Goal: Navigation & Orientation: Find specific page/section

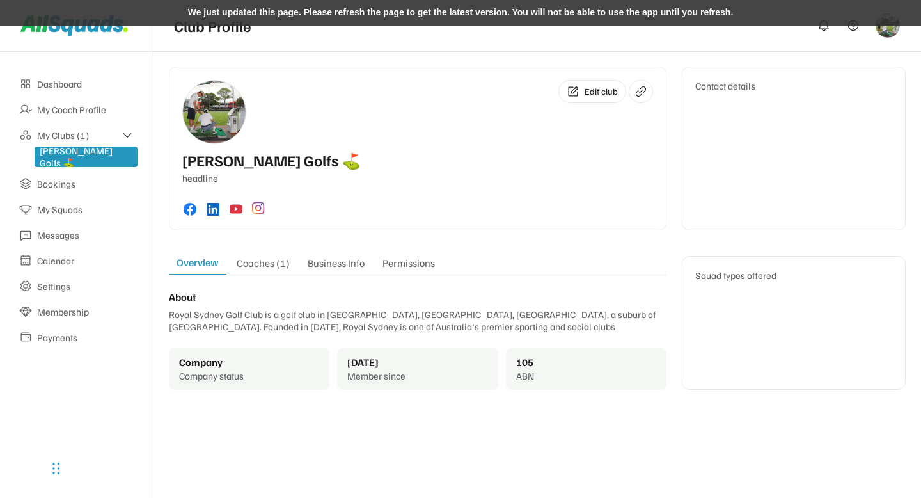
click at [372, 12] on div "We just updated this page. Please refresh the page to get the latest version. Y…" at bounding box center [460, 13] width 921 height 26
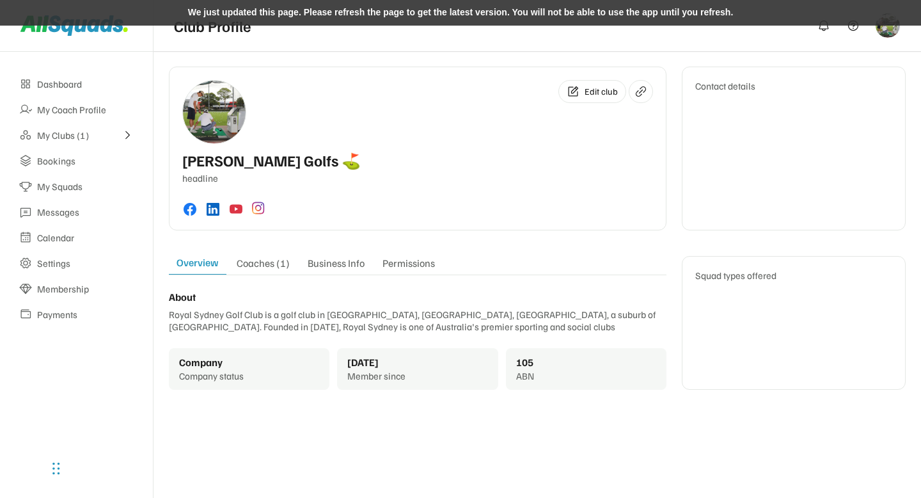
click at [280, 14] on div "We just updated this page. Please refresh the page to get the latest version. Y…" at bounding box center [460, 13] width 921 height 26
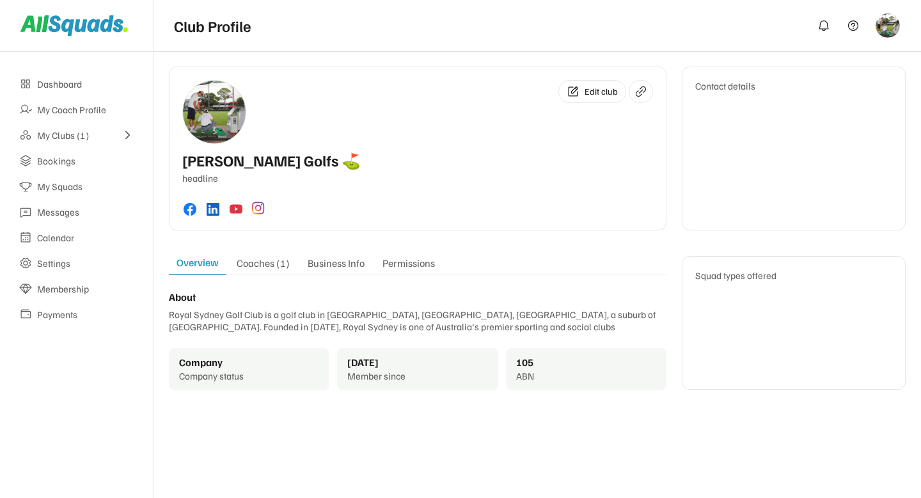
click at [129, 130] on icon at bounding box center [128, 135] width 12 height 12
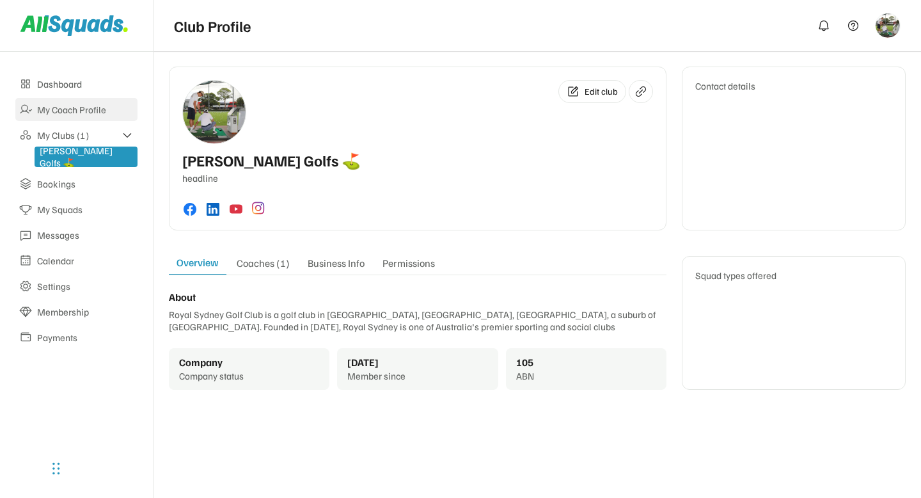
click at [63, 109] on div "My Coach Profile" at bounding box center [85, 110] width 97 height 12
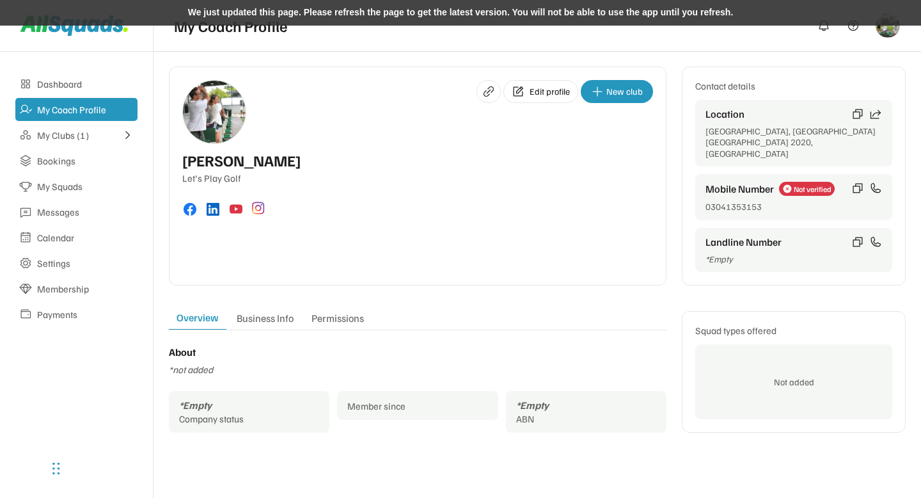
click at [350, 15] on div "We just updated this page. Please refresh the page to get the latest version. Y…" at bounding box center [460, 13] width 921 height 26
click at [426, 7] on div "We just updated this page. Please refresh the page to get the latest version. Y…" at bounding box center [460, 13] width 921 height 26
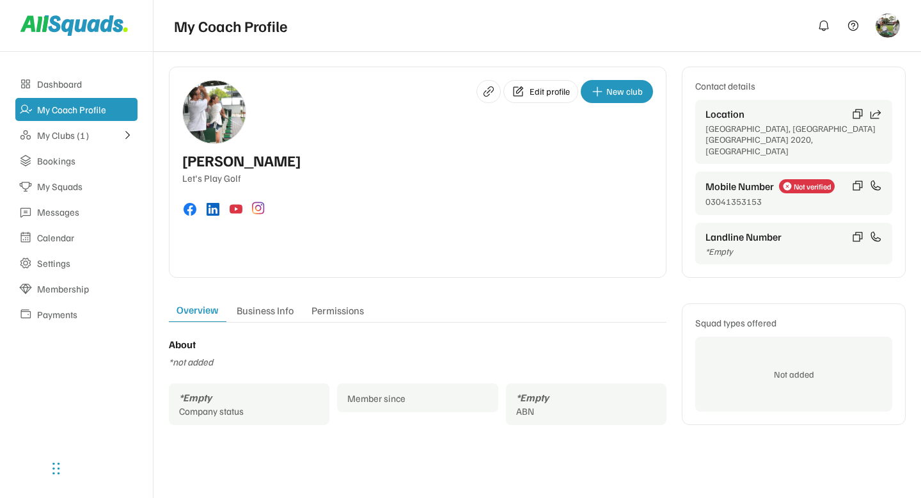
click at [877, 179] on icon at bounding box center [876, 185] width 13 height 13
click at [571, 173] on div "Let's Play Golf" at bounding box center [417, 178] width 471 height 12
click at [811, 101] on div "Location Sydney Airport, Mascot NSW 2020, Australia" at bounding box center [794, 132] width 197 height 65
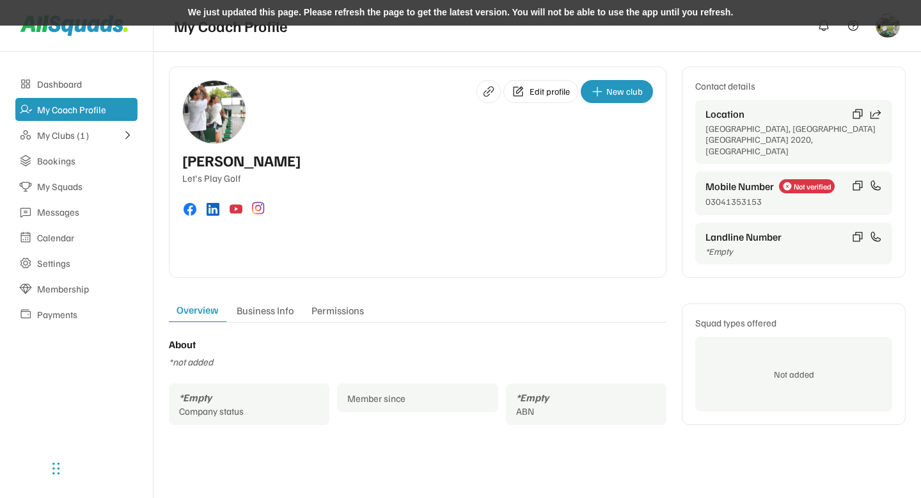
click at [338, 12] on div "We just updated this page. Please refresh the page to get the latest version. Y…" at bounding box center [460, 13] width 921 height 26
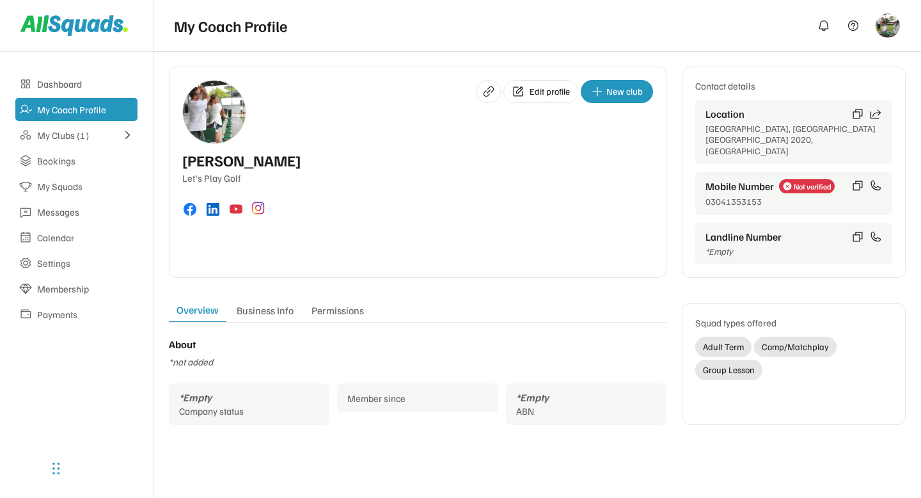
click at [429, 145] on div "Edit profile New club Arlene McCoy Let's Play Golf" at bounding box center [418, 172] width 498 height 211
drag, startPoint x: 724, startPoint y: 131, endPoint x: 751, endPoint y: 131, distance: 27.5
click at [751, 131] on div "[GEOGRAPHIC_DATA], [GEOGRAPHIC_DATA] [GEOGRAPHIC_DATA] 2020, [GEOGRAPHIC_DATA]" at bounding box center [794, 140] width 177 height 34
click at [666, 157] on div "Edit profile New club Arlene McCoy Let's Play Golf Contact details Location Syd…" at bounding box center [537, 172] width 737 height 211
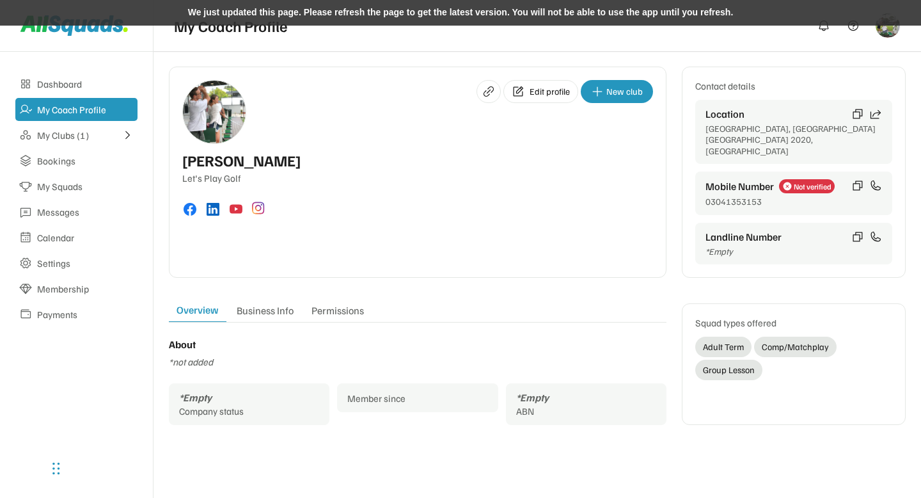
click at [365, 16] on div "We just updated this page. Please refresh the page to get the latest version. Y…" at bounding box center [460, 13] width 921 height 26
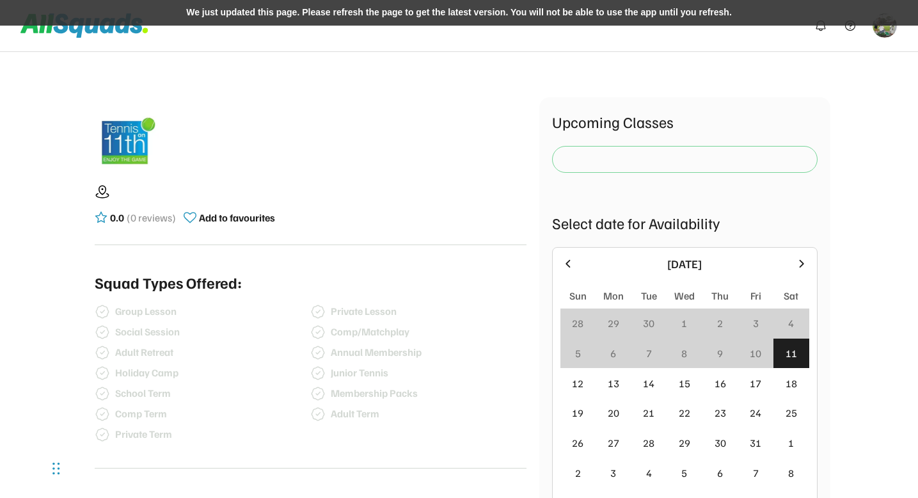
click at [360, 144] on div at bounding box center [348, 138] width 355 height 56
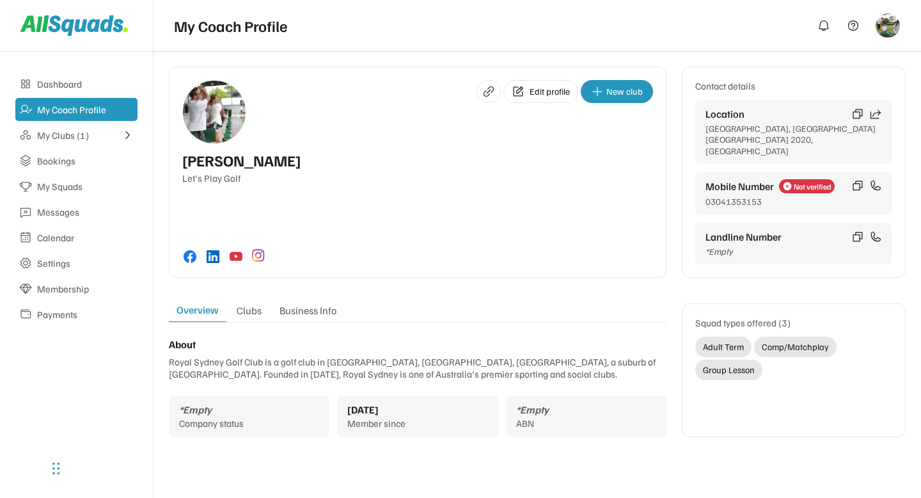
click at [427, 229] on div "Edit profile New club Arlene McCoy Let's Play Golf" at bounding box center [418, 172] width 498 height 211
click at [851, 235] on div "Landline Number *Empty" at bounding box center [794, 244] width 197 height 42
click at [874, 115] on icon at bounding box center [876, 113] width 13 height 13
click at [418, 120] on div "Edit profile New club" at bounding box center [417, 112] width 471 height 64
click at [543, 132] on div "Edit profile New club" at bounding box center [417, 112] width 471 height 64
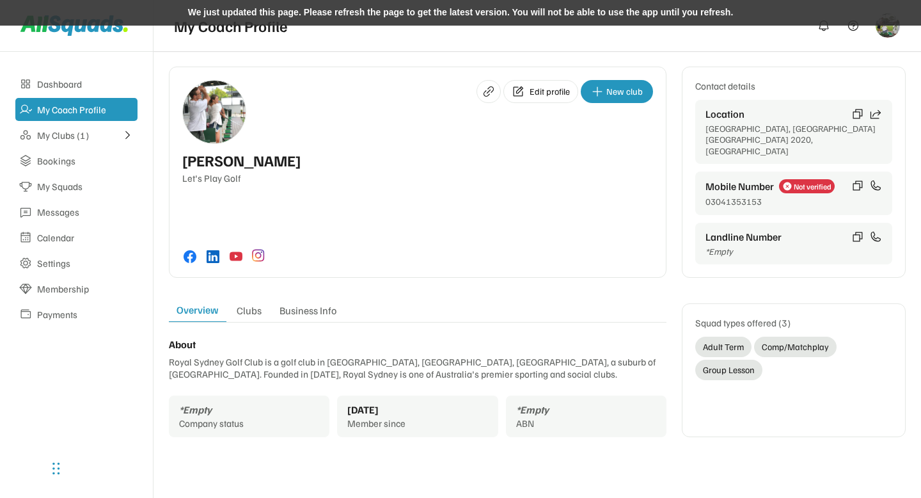
click at [323, 12] on div "We just updated this page. Please refresh the page to get the latest version. Y…" at bounding box center [460, 13] width 921 height 26
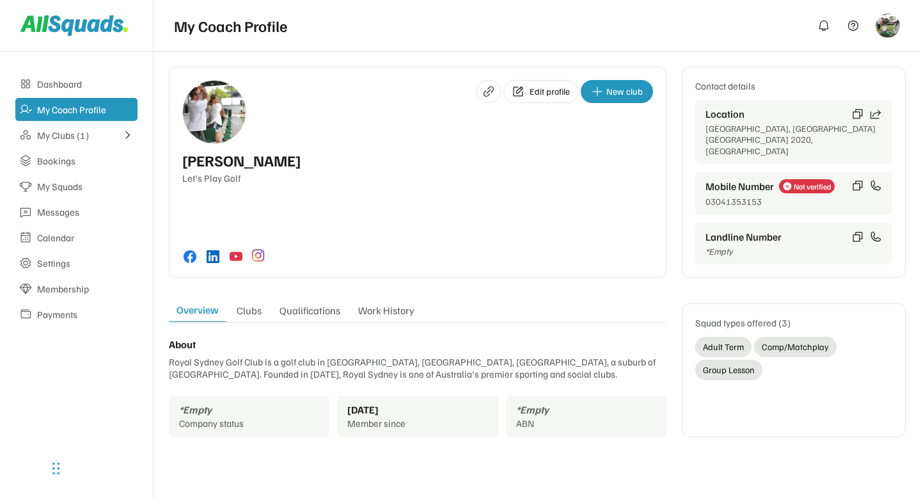
click at [250, 304] on div "Clubs" at bounding box center [249, 313] width 40 height 18
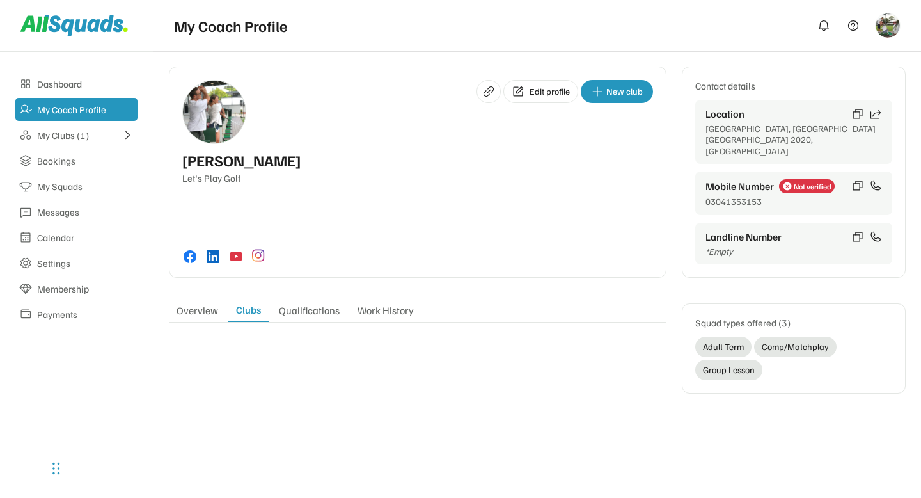
click at [305, 304] on div "Qualifications" at bounding box center [309, 313] width 76 height 18
click at [375, 304] on div "Work History" at bounding box center [387, 313] width 72 height 18
click at [207, 304] on div "Overview" at bounding box center [197, 313] width 57 height 18
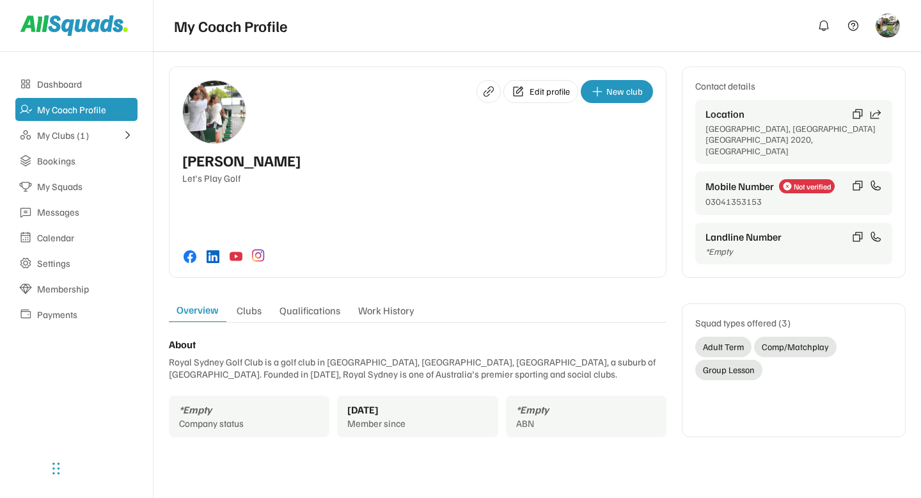
click at [259, 338] on div "About Royal Sydney Golf Club is a golf club in Rose Bay, New South Wales, Austr…" at bounding box center [418, 387] width 498 height 99
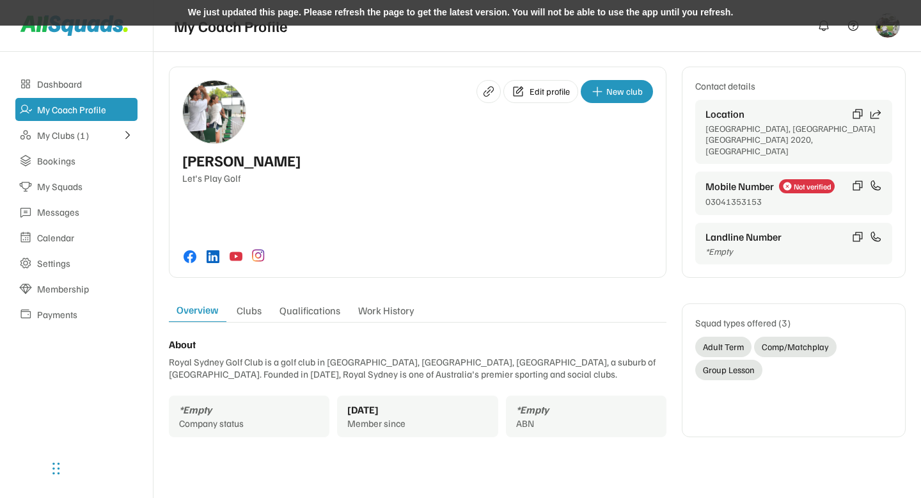
click at [334, 12] on div "We just updated this page. Please refresh the page to get the latest version. Y…" at bounding box center [460, 13] width 921 height 26
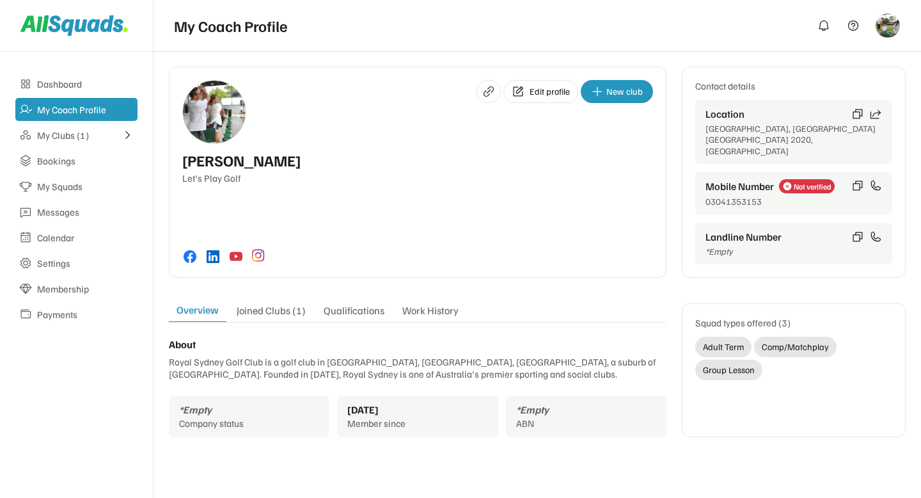
click at [264, 304] on div "Joined Clubs (1)" at bounding box center [271, 313] width 84 height 18
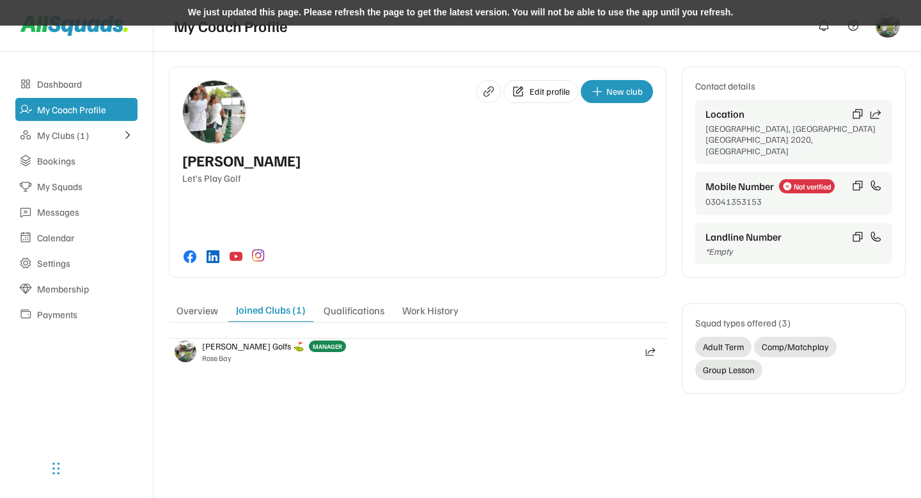
click at [378, 11] on div "We just updated this page. Please refresh the page to get the latest version. Y…" at bounding box center [460, 13] width 921 height 26
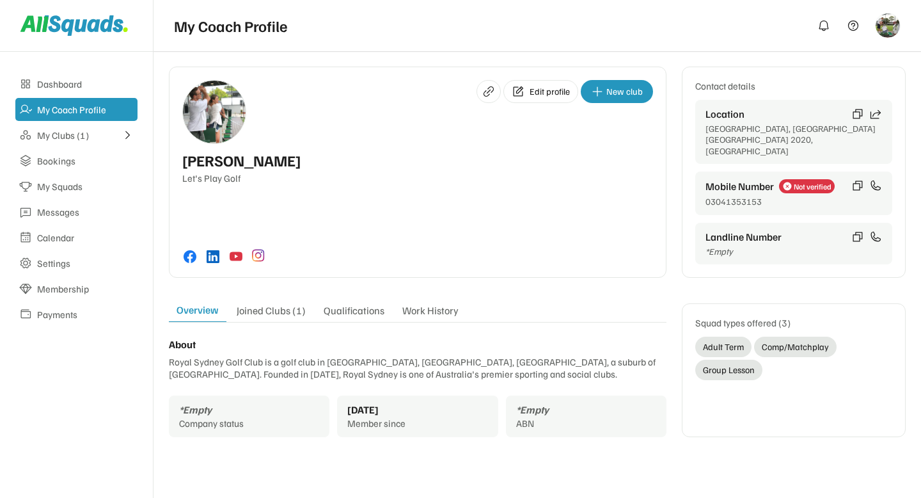
click at [265, 304] on div "Joined Clubs (1)" at bounding box center [271, 313] width 84 height 18
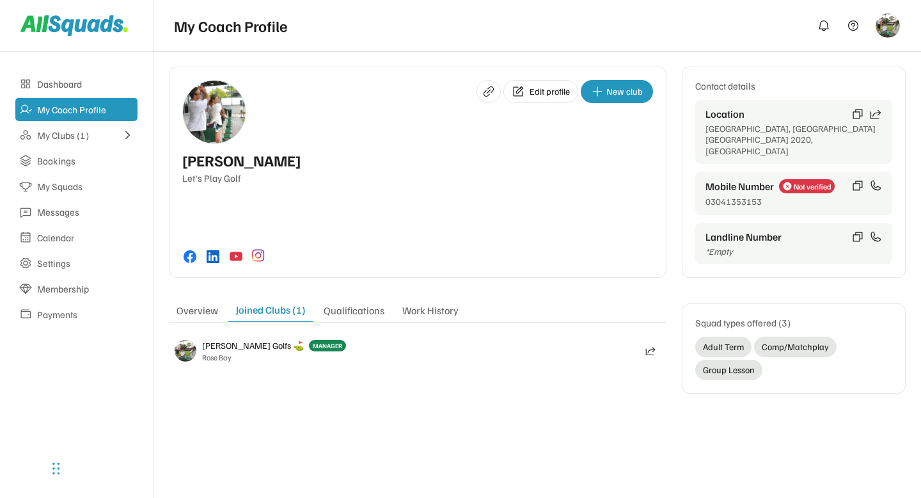
click at [333, 366] on div "Overview Joined Clubs (1) Qualifications Work History About Royal Sydney Golf C…" at bounding box center [418, 348] width 498 height 90
drag, startPoint x: 221, startPoint y: 325, endPoint x: 232, endPoint y: 325, distance: 11.5
click at [232, 340] on div "[PERSON_NAME] Golfs ⛳️" at bounding box center [253, 346] width 102 height 12
click at [246, 359] on div "Overview Joined Clubs (1) Qualifications Work History About Royal Sydney Golf C…" at bounding box center [418, 348] width 498 height 90
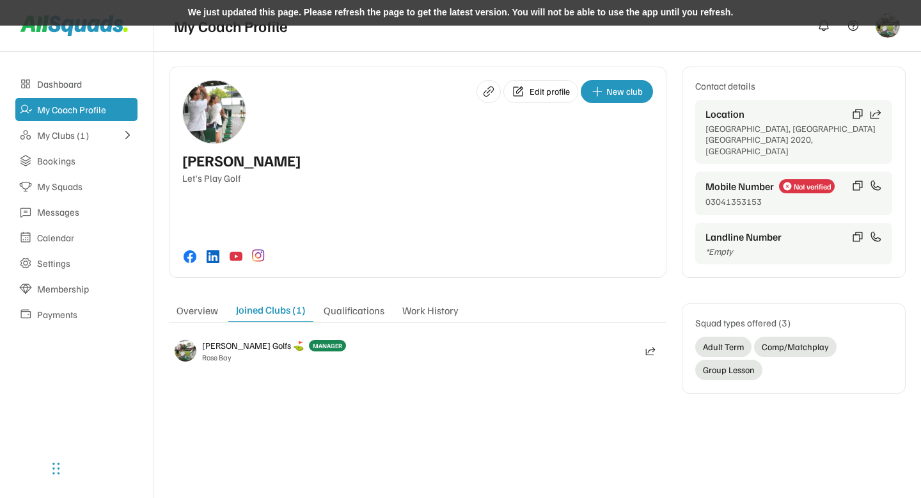
click at [429, 10] on div "We just updated this page. Please refresh the page to get the latest version. Y…" at bounding box center [460, 13] width 921 height 26
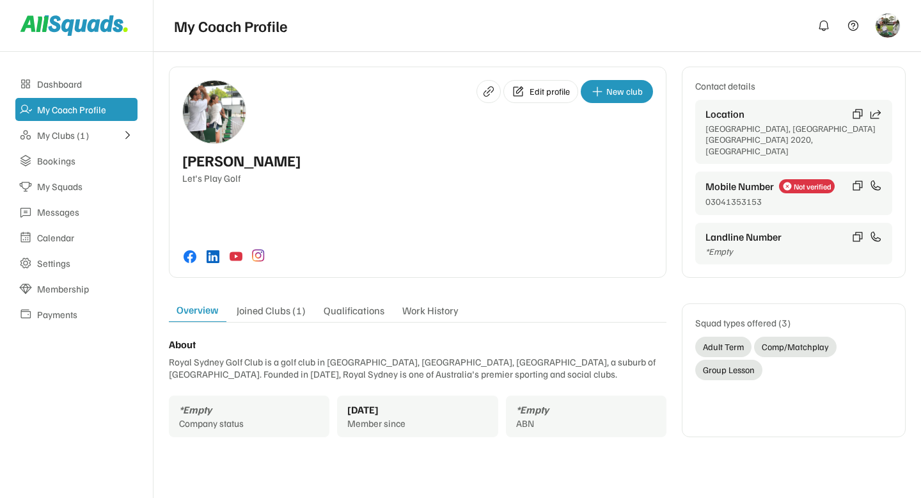
click at [280, 304] on div "Joined Clubs (1)" at bounding box center [271, 313] width 84 height 18
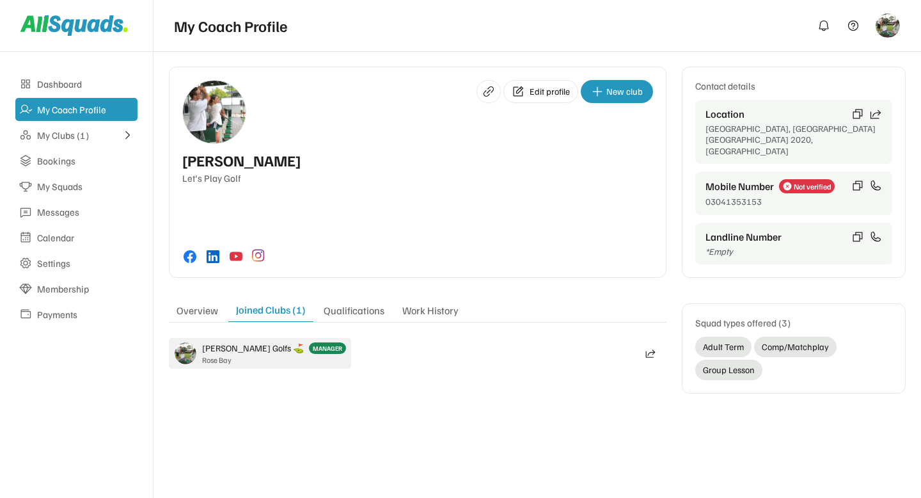
click at [238, 342] on div "[PERSON_NAME] Golfs ⛳️ MANAGER Rose Bay" at bounding box center [274, 353] width 144 height 22
click at [132, 129] on icon at bounding box center [128, 135] width 12 height 12
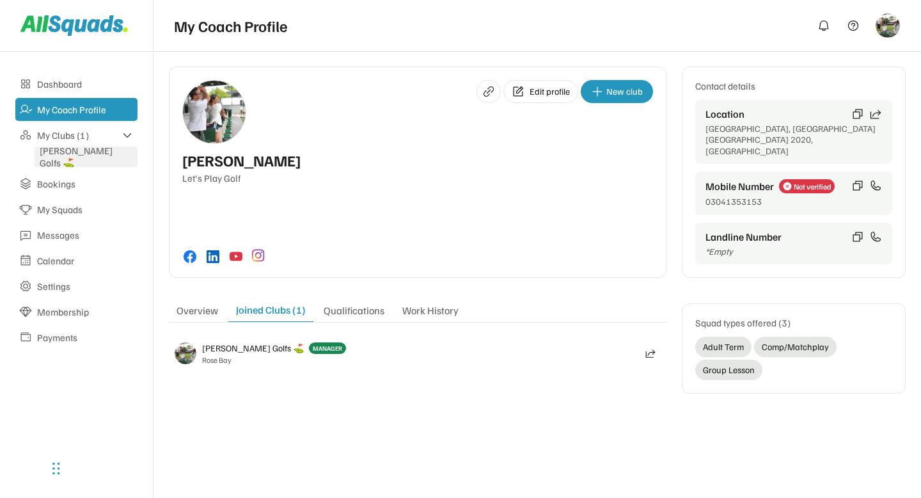
click at [88, 157] on div "[PERSON_NAME] Golfs ⛳️" at bounding box center [86, 157] width 93 height 24
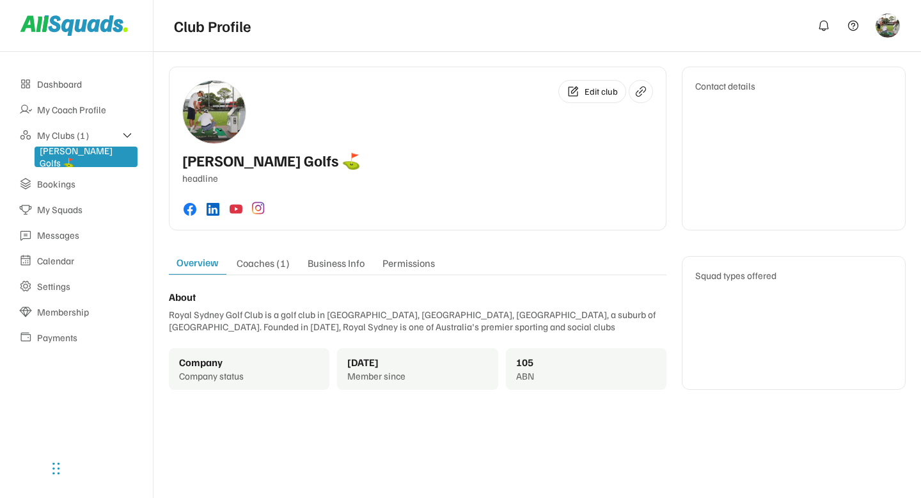
click at [123, 132] on icon at bounding box center [128, 135] width 12 height 12
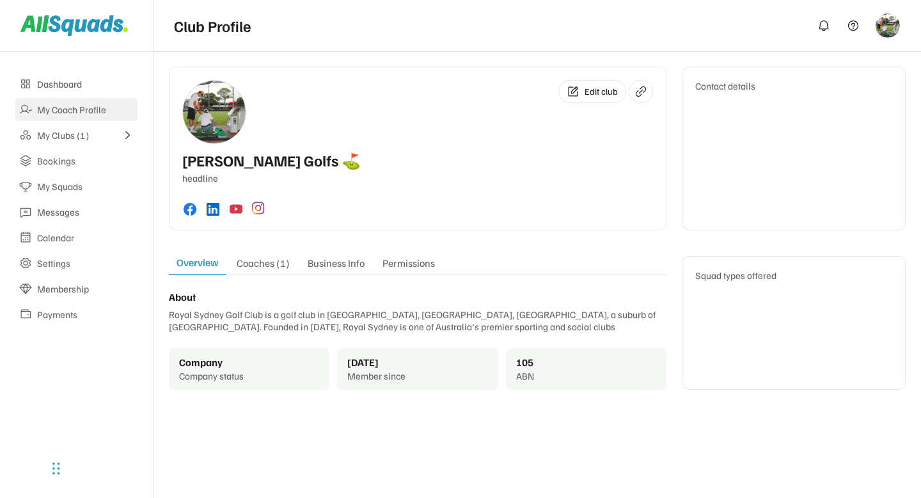
click at [90, 114] on div "My Coach Profile" at bounding box center [85, 110] width 97 height 12
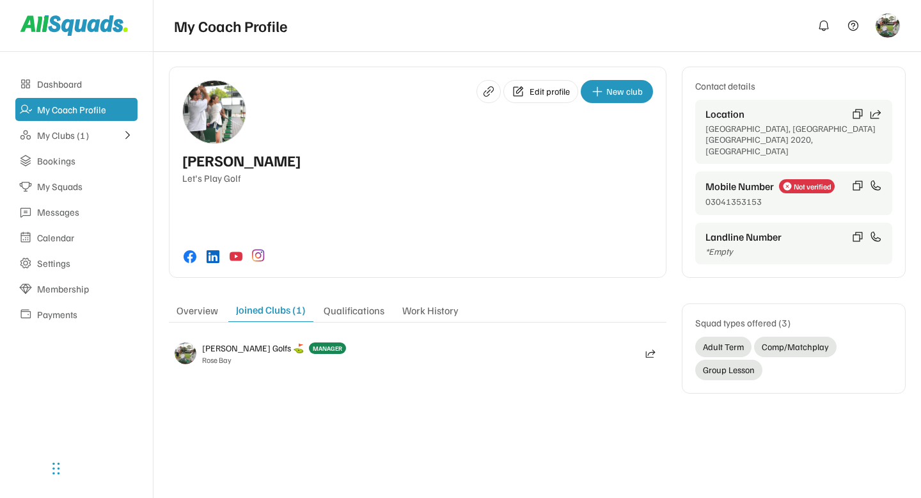
click at [348, 304] on div "Qualifications" at bounding box center [354, 313] width 76 height 18
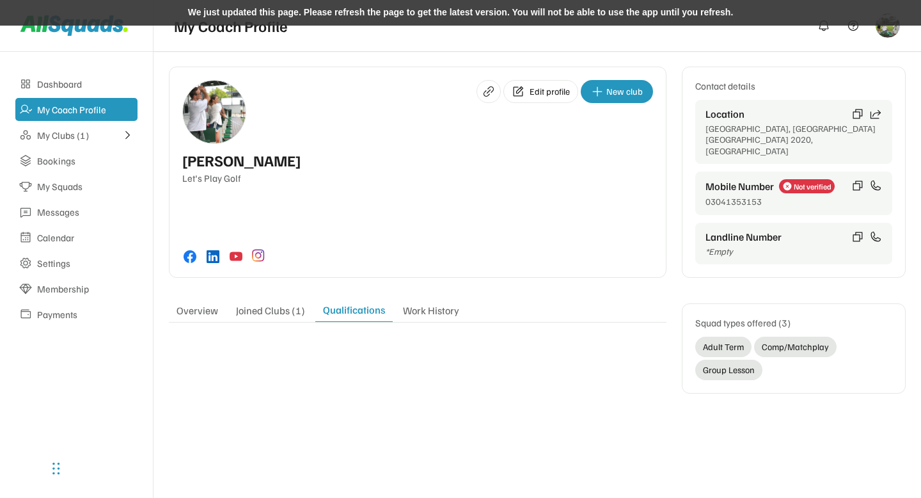
click at [335, 12] on div "We just updated this page. Please refresh the page to get the latest version. Y…" at bounding box center [460, 13] width 921 height 26
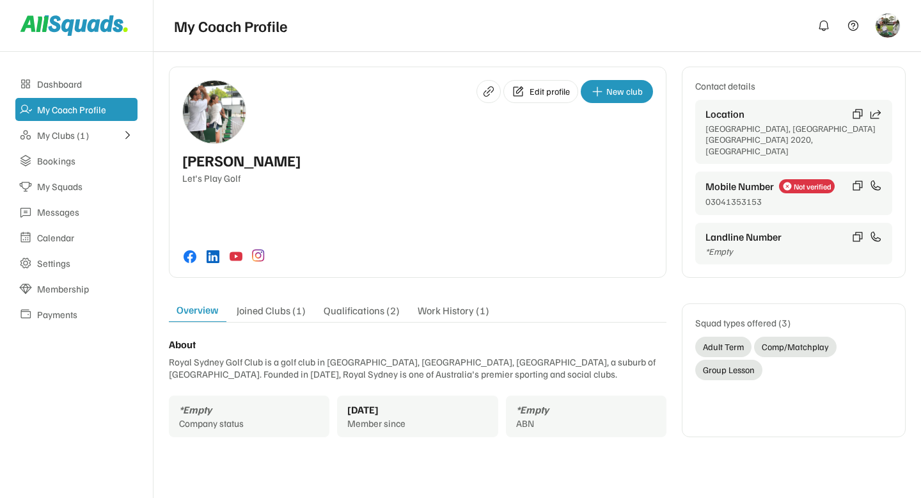
click at [354, 304] on div "Qualifications (2)" at bounding box center [361, 313] width 91 height 18
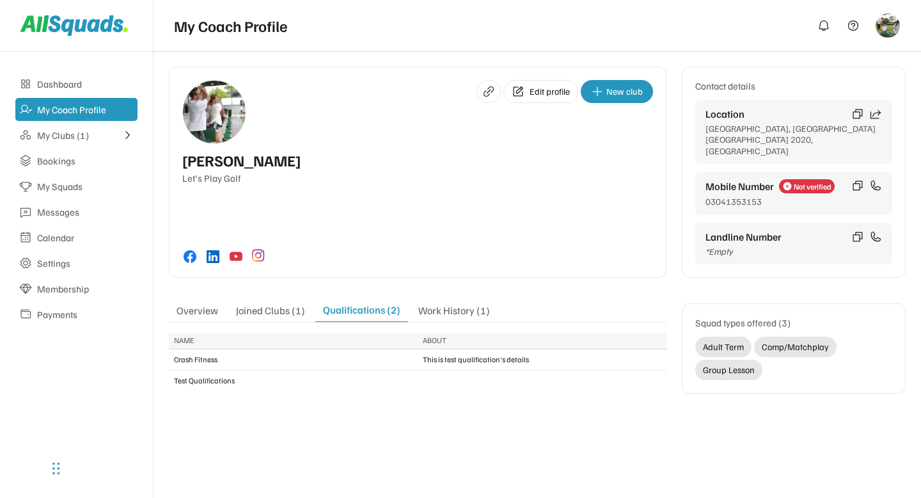
click at [440, 304] on div "Work History (1)" at bounding box center [454, 313] width 87 height 18
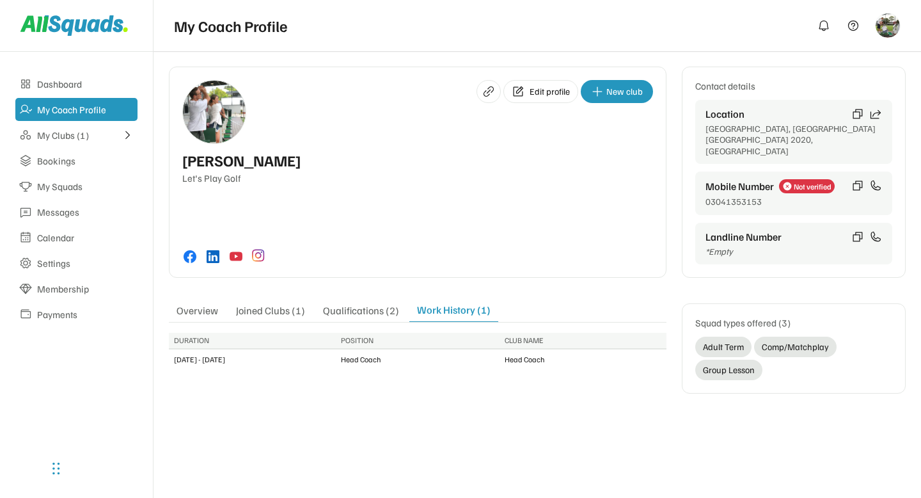
click at [348, 304] on div "Qualifications (2)" at bounding box center [360, 313] width 91 height 18
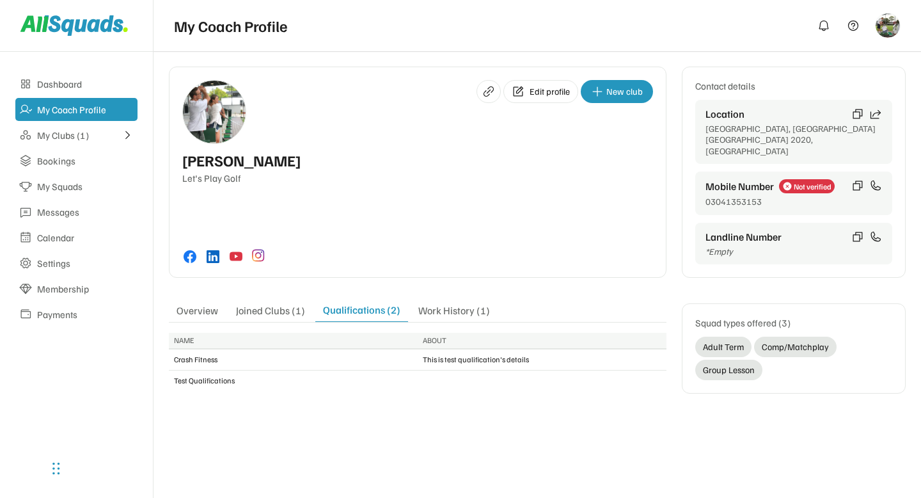
click at [282, 304] on div "Joined Clubs (1)" at bounding box center [270, 313] width 84 height 18
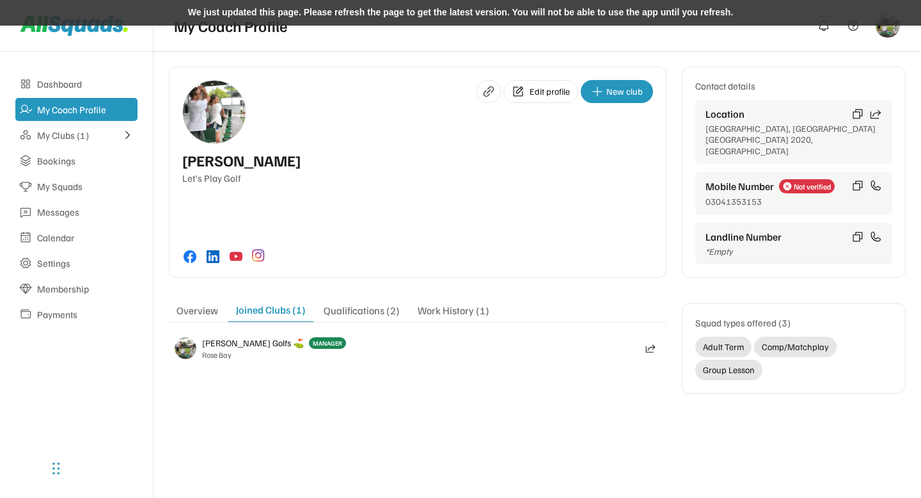
click at [353, 18] on div "We just updated this page. Please refresh the page to get the latest version. Y…" at bounding box center [460, 13] width 921 height 26
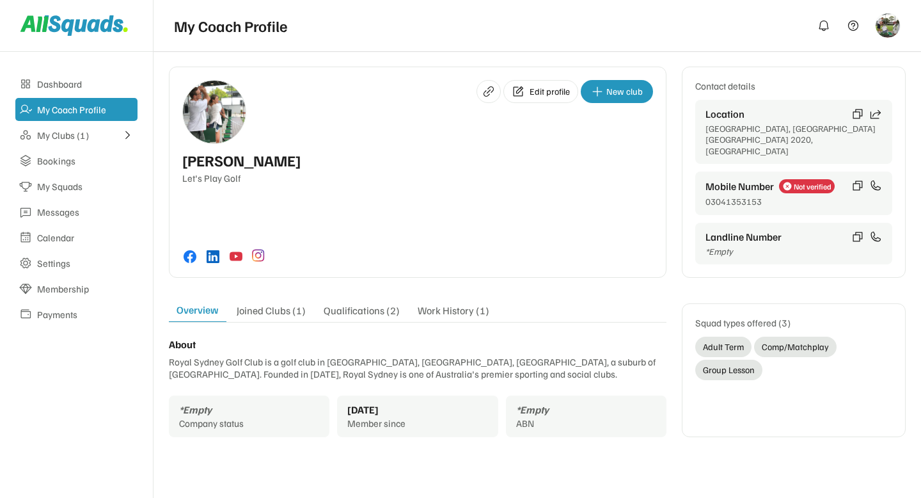
click at [284, 304] on div "Joined Clubs (1)" at bounding box center [271, 313] width 84 height 18
click at [285, 304] on div "Joined Clubs (1)" at bounding box center [271, 313] width 84 height 18
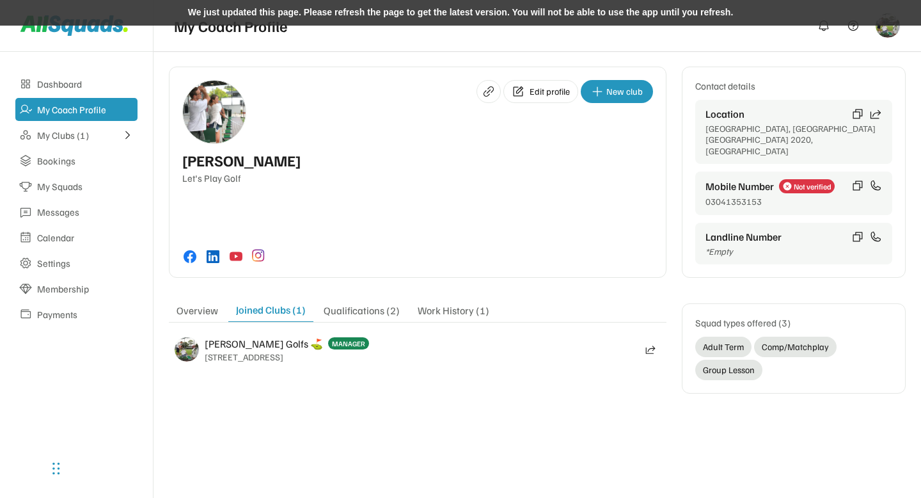
click at [351, 9] on div "We just updated this page. Please refresh the page to get the latest version. Y…" at bounding box center [460, 13] width 921 height 26
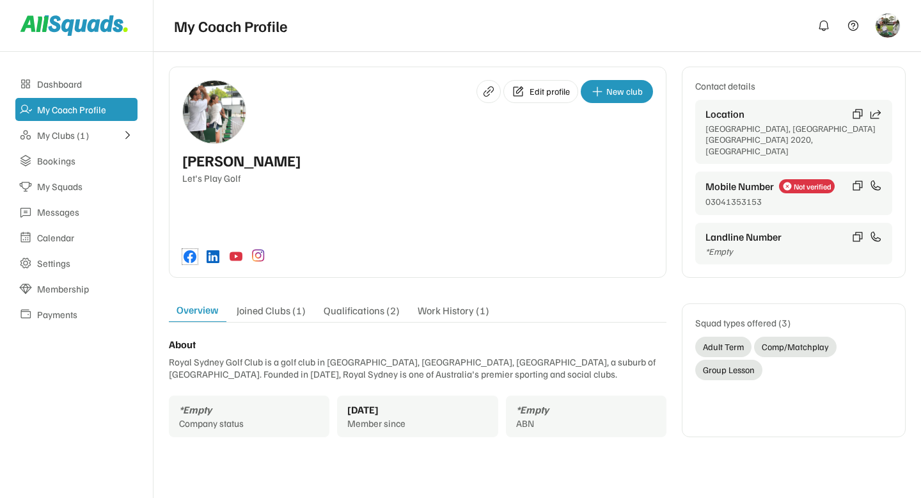
click at [193, 250] on use at bounding box center [190, 256] width 13 height 13
click at [325, 217] on div "Edit profile New club Arlene McCoy Let's Play Golf" at bounding box center [418, 172] width 498 height 211
click at [342, 230] on div "Edit profile New club Arlene McCoy Let's Play Golf" at bounding box center [418, 172] width 498 height 211
click at [533, 189] on div "Edit profile New club Arlene McCoy Let's Play Golf" at bounding box center [418, 172] width 498 height 211
drag, startPoint x: 706, startPoint y: 350, endPoint x: 740, endPoint y: 350, distance: 33.9
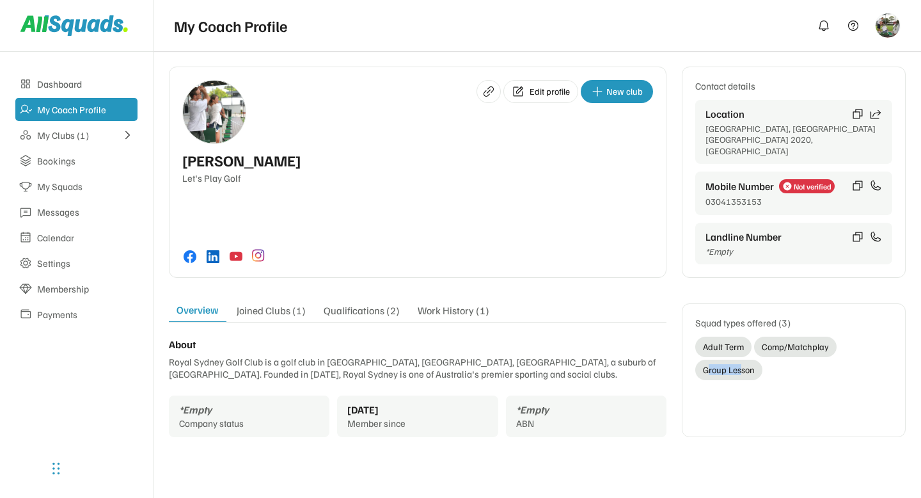
click at [740, 365] on div "Group Lesson" at bounding box center [729, 369] width 52 height 9
click at [759, 360] on div "Squad types offered (3) Adult Term Comp/Matchplay Group Lesson" at bounding box center [794, 370] width 197 height 106
click at [280, 304] on div "Joined Clubs (1)" at bounding box center [271, 313] width 84 height 18
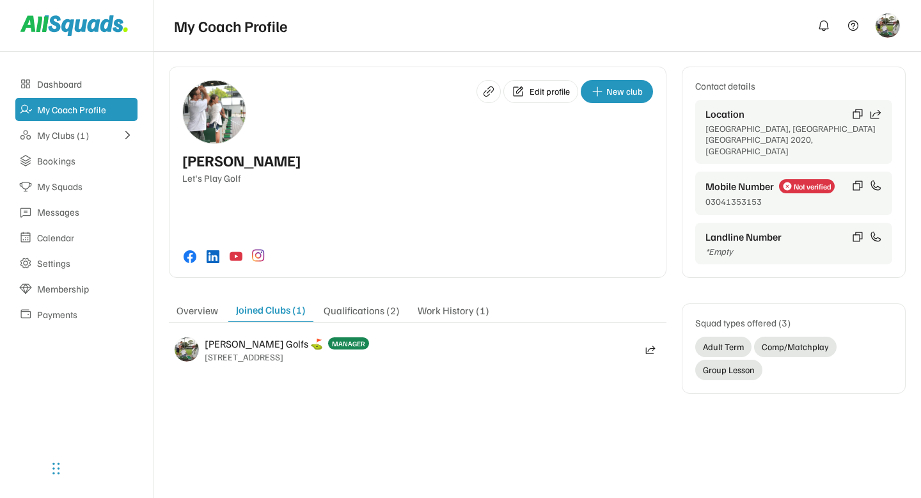
click at [353, 304] on div "Qualifications (2)" at bounding box center [361, 313] width 91 height 18
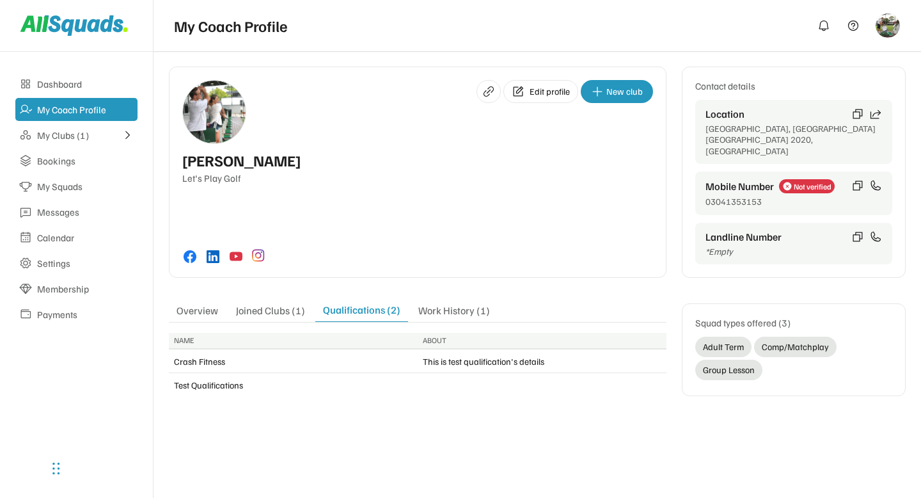
click at [441, 304] on div "Work History (1)" at bounding box center [454, 313] width 87 height 18
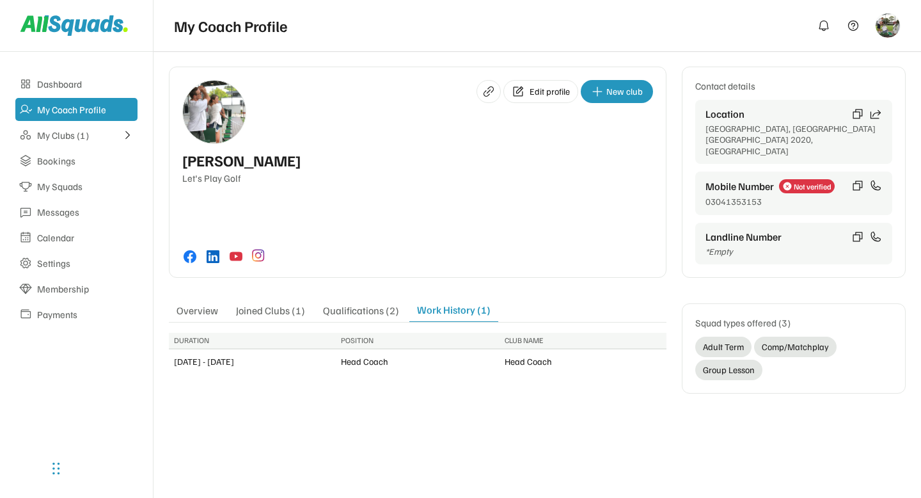
click at [348, 304] on div "Qualifications (2)" at bounding box center [360, 313] width 91 height 18
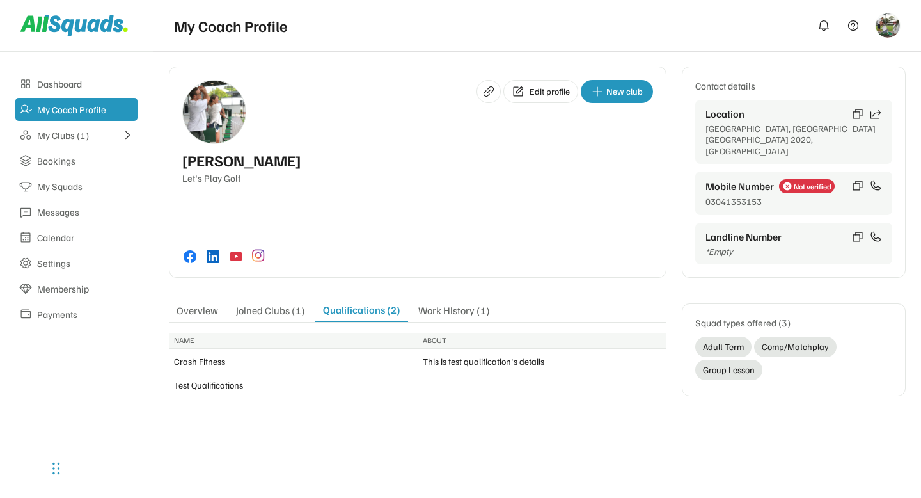
click at [278, 304] on div "Joined Clubs (1)" at bounding box center [270, 313] width 84 height 18
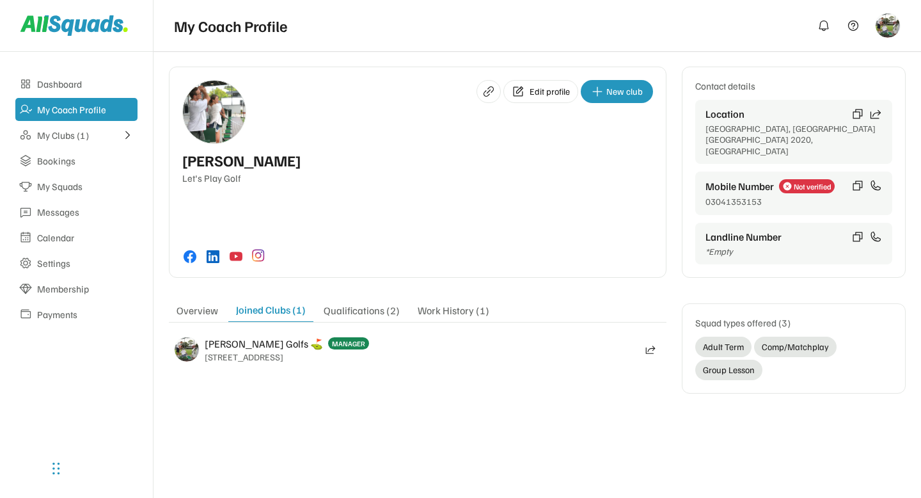
click at [200, 304] on div "Overview" at bounding box center [197, 313] width 57 height 18
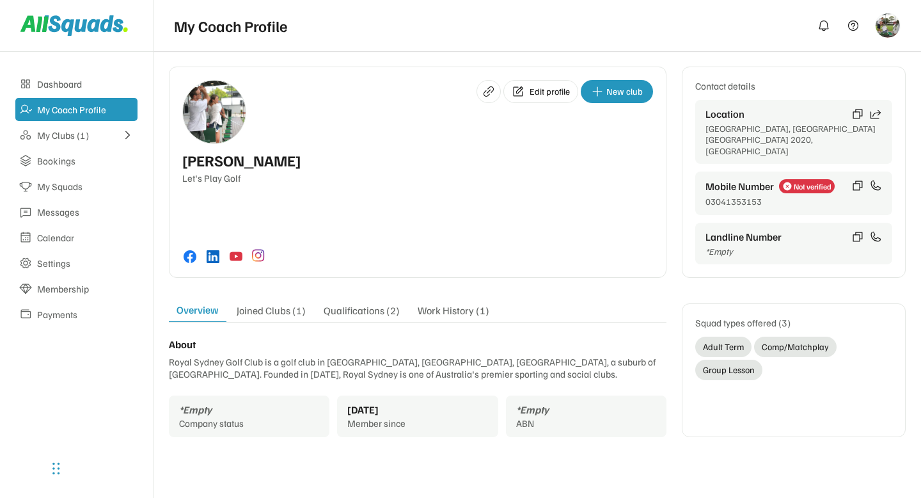
click at [54, 119] on div "My Coach Profile" at bounding box center [76, 109] width 122 height 23
click at [59, 131] on div "My Clubs (1)" at bounding box center [76, 135] width 79 height 12
click at [78, 160] on div "[PERSON_NAME] Golfs ⛳️" at bounding box center [86, 157] width 93 height 24
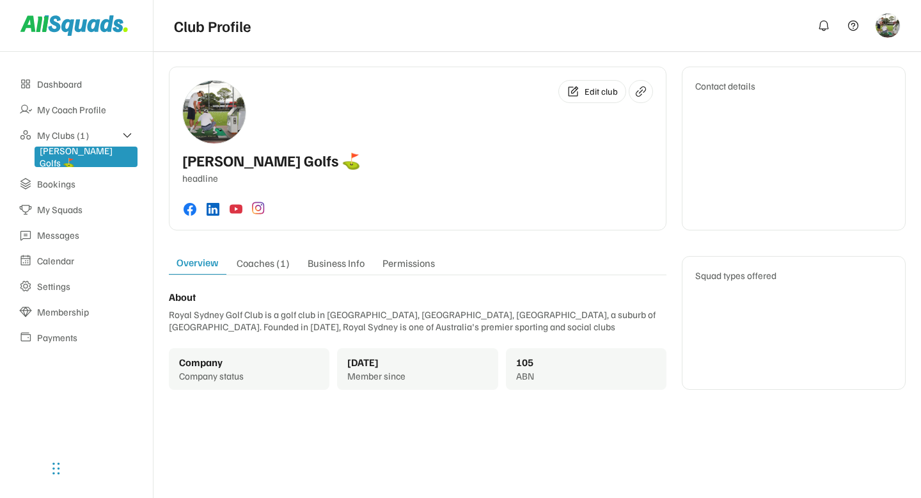
click at [305, 417] on div "Edit profile New club Arlene McCoy Let's Play Golf Contact details Location Syd…" at bounding box center [538, 239] width 768 height 377
click at [463, 182] on div "headline" at bounding box center [417, 178] width 471 height 12
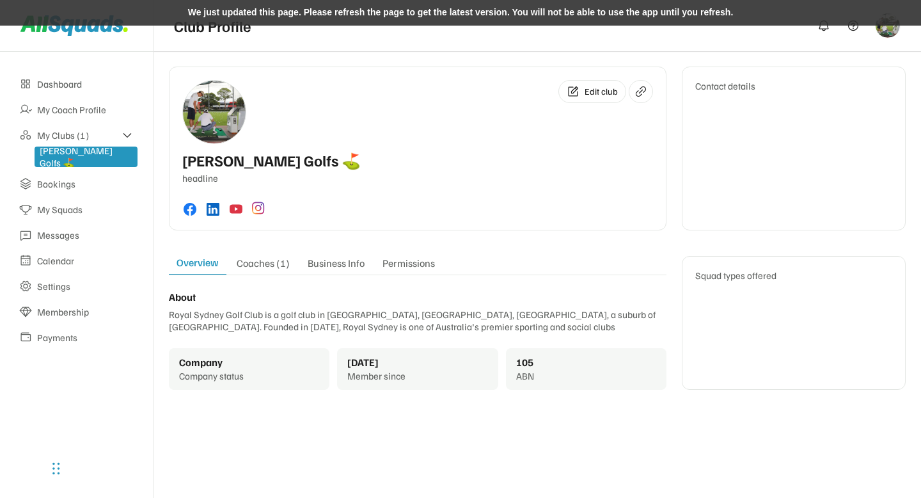
click at [343, 8] on div "We just updated this page. Please refresh the page to get the latest version. Y…" at bounding box center [460, 13] width 921 height 26
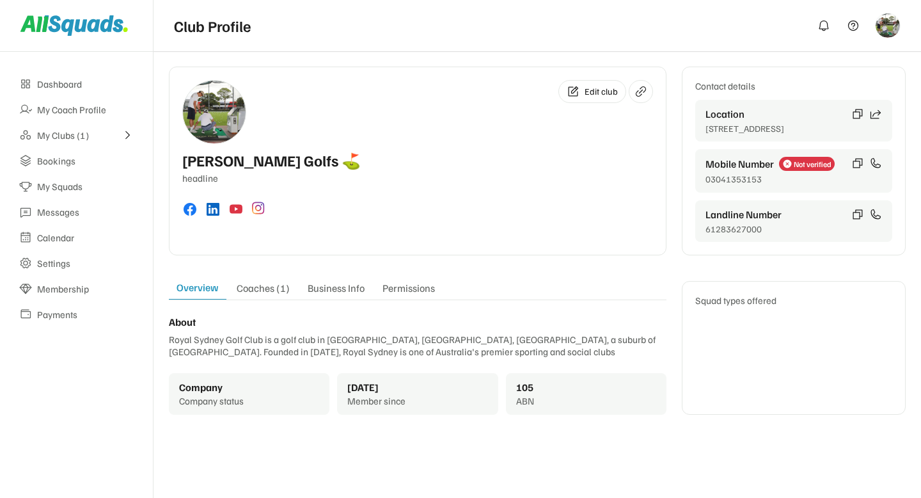
click at [264, 292] on div "Coaches (1)" at bounding box center [263, 291] width 68 height 18
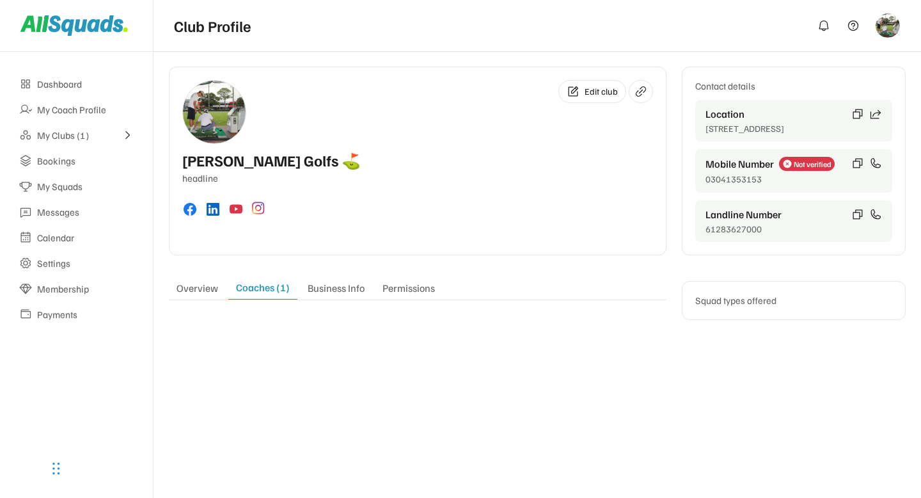
click at [201, 290] on div "Overview" at bounding box center [197, 291] width 57 height 18
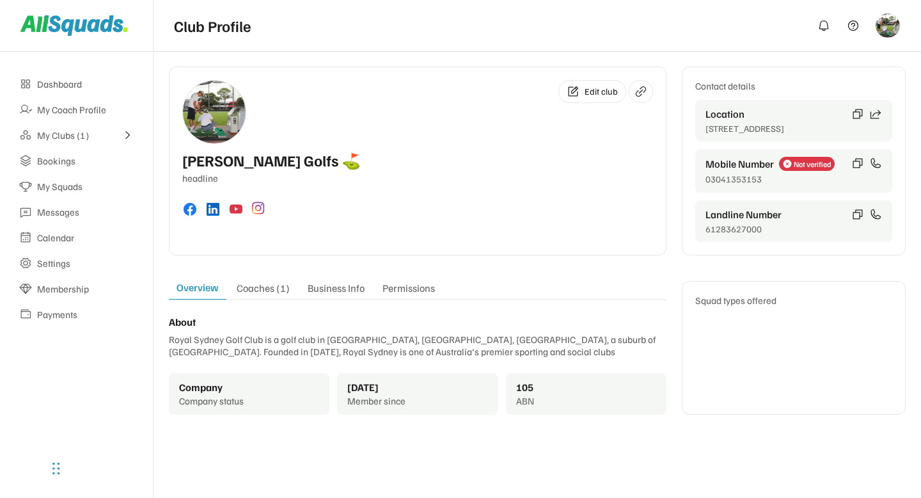
click at [265, 294] on div "Coaches (1)" at bounding box center [263, 291] width 68 height 18
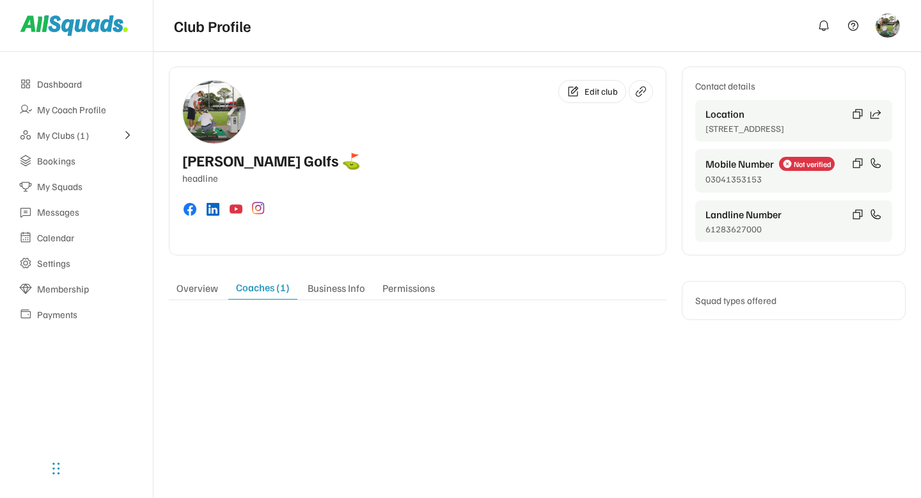
click at [115, 137] on div "My Clubs (1)" at bounding box center [76, 135] width 79 height 12
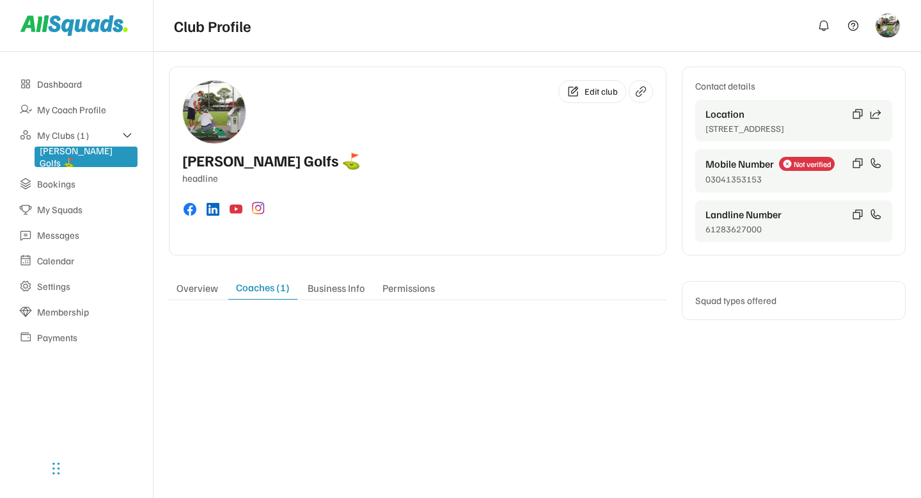
click at [76, 159] on div "[PERSON_NAME] Golfs ⛳️" at bounding box center [86, 157] width 93 height 24
click at [196, 292] on div "Overview" at bounding box center [197, 291] width 57 height 18
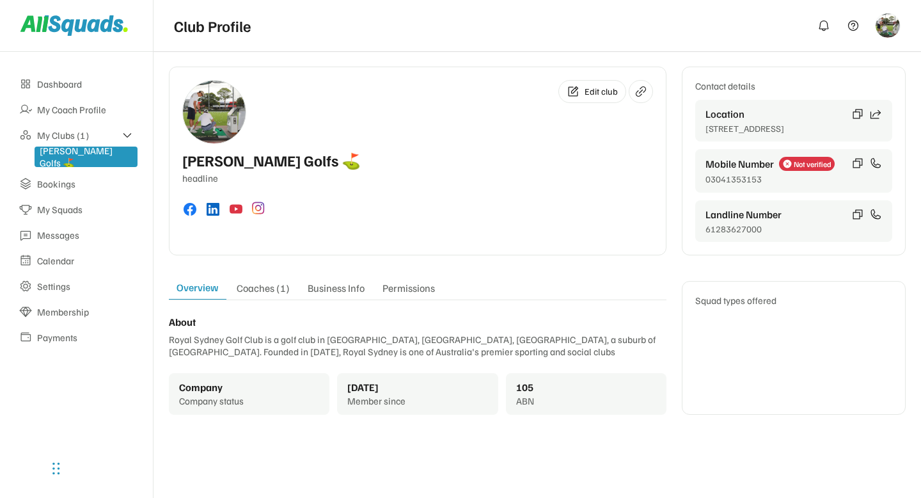
click at [251, 292] on div "Coaches (1)" at bounding box center [263, 291] width 68 height 18
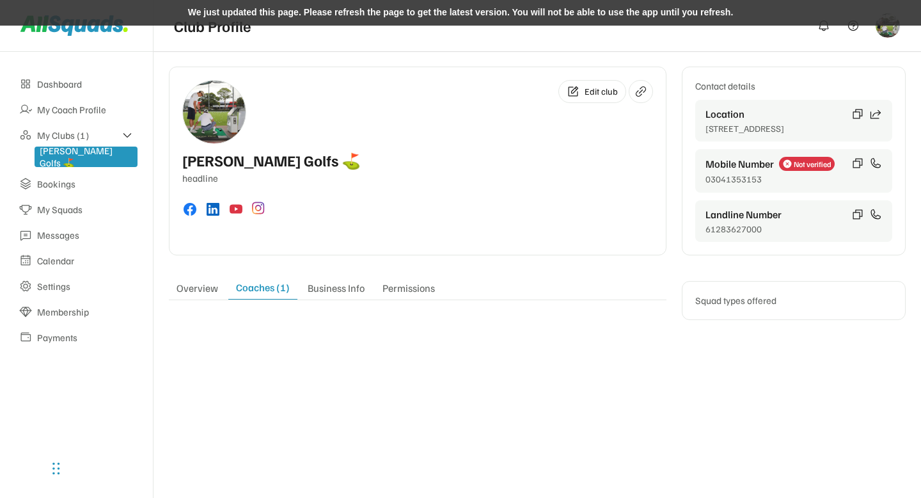
click at [319, 13] on div "We just updated this page. Please refresh the page to get the latest version. Y…" at bounding box center [460, 13] width 921 height 26
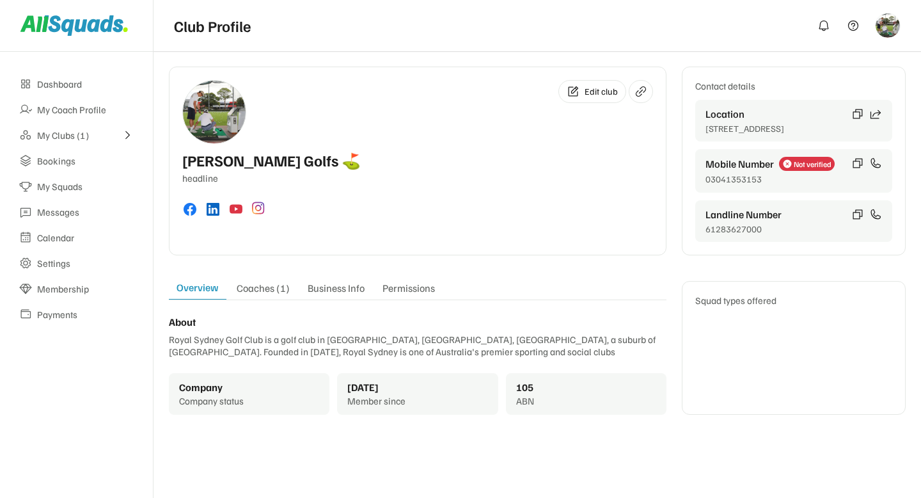
click at [262, 289] on div "Coaches (1)" at bounding box center [263, 291] width 68 height 18
click at [274, 292] on div "Coaches (1)" at bounding box center [263, 291] width 68 height 18
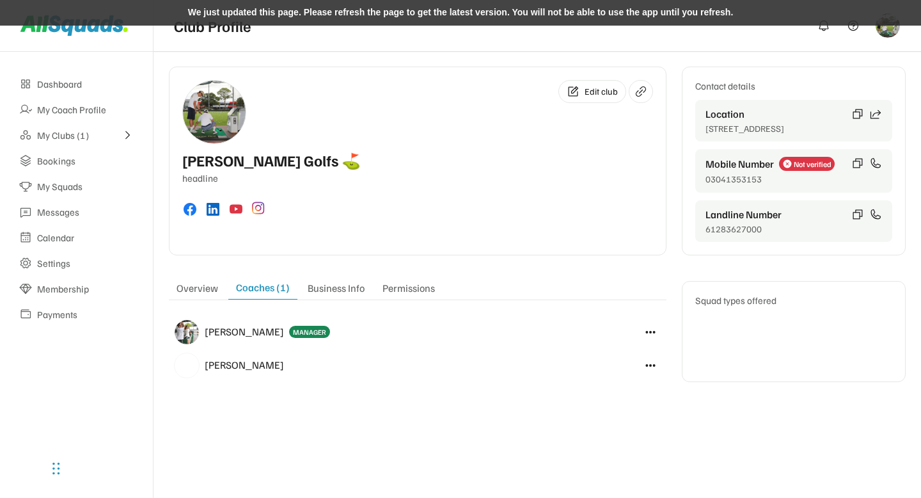
click at [354, 13] on div "We just updated this page. Please refresh the page to get the latest version. Y…" at bounding box center [460, 13] width 921 height 26
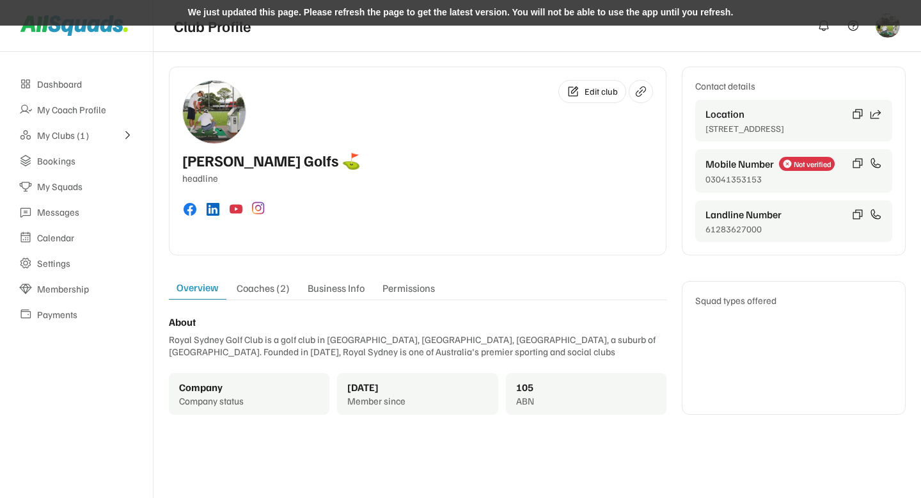
click at [314, 13] on div "We just updated this page. Please refresh the page to get the latest version. Y…" at bounding box center [460, 13] width 921 height 26
click at [252, 287] on div "Coaches (2)" at bounding box center [263, 291] width 68 height 18
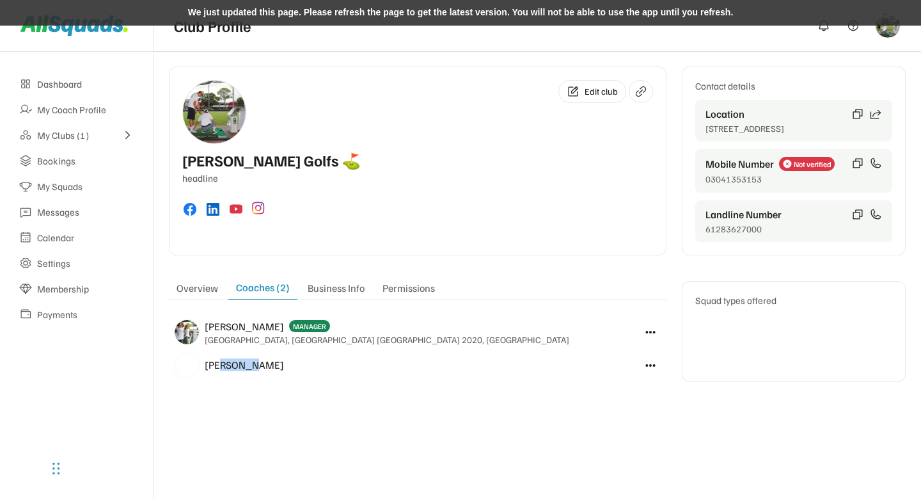
drag, startPoint x: 218, startPoint y: 367, endPoint x: 243, endPoint y: 367, distance: 25.0
click at [243, 367] on div "[PERSON_NAME]" at bounding box center [244, 364] width 79 height 13
click at [266, 367] on div "[PERSON_NAME]" at bounding box center [229, 365] width 120 height 33
click at [340, 18] on div "We just updated this page. Please refresh the page to get the latest version. Y…" at bounding box center [460, 13] width 921 height 26
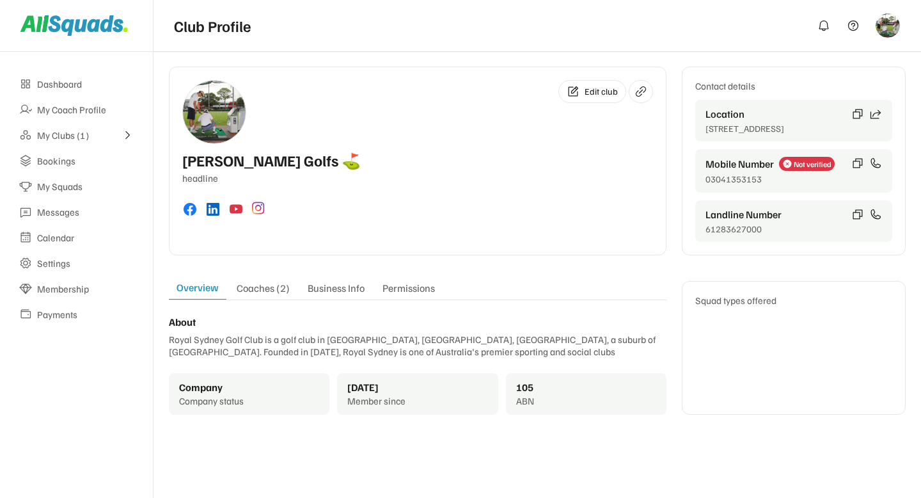
click at [253, 287] on div "Coaches (2)" at bounding box center [263, 291] width 68 height 18
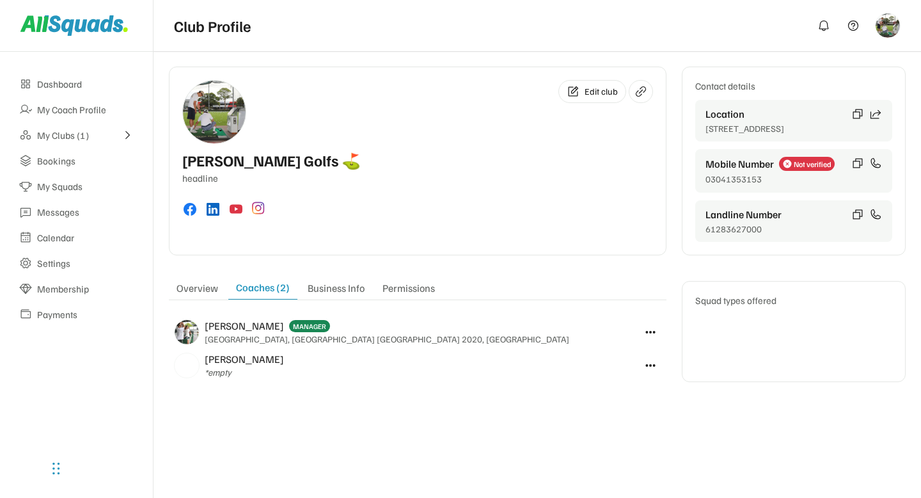
click at [217, 390] on div "Edit club [PERSON_NAME] Golfs ⛳️ headline Contact details Location [GEOGRAPHIC_…" at bounding box center [537, 231] width 737 height 328
drag, startPoint x: 285, startPoint y: 327, endPoint x: 301, endPoint y: 327, distance: 16.6
click at [301, 327] on div "MANAGER" at bounding box center [309, 326] width 41 height 12
click at [315, 331] on div "[PERSON_NAME] MANAGER [GEOGRAPHIC_DATA], [GEOGRAPHIC_DATA] [GEOGRAPHIC_DATA] 20…" at bounding box center [387, 332] width 365 height 26
